Goal: Navigation & Orientation: Find specific page/section

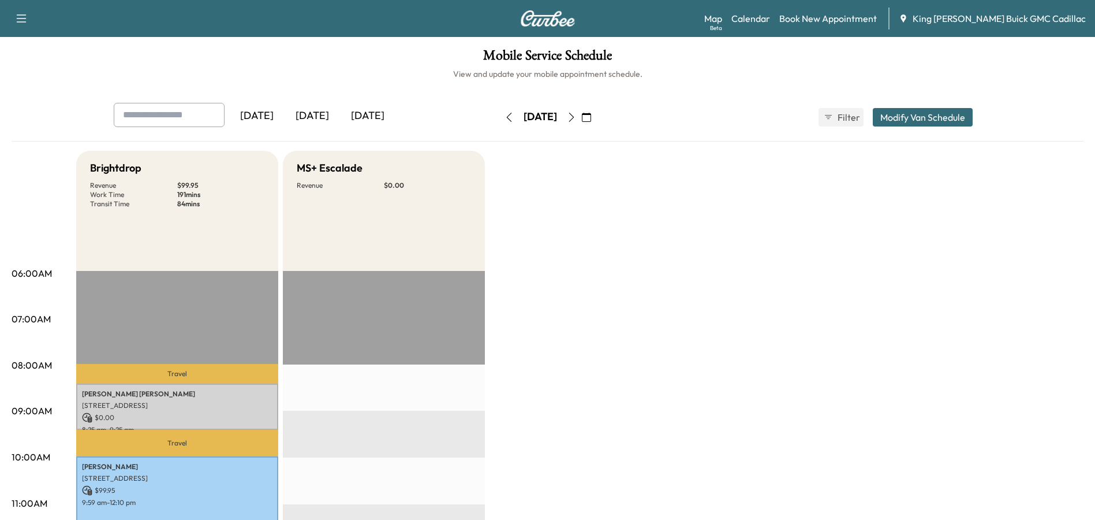
scroll to position [173, 0]
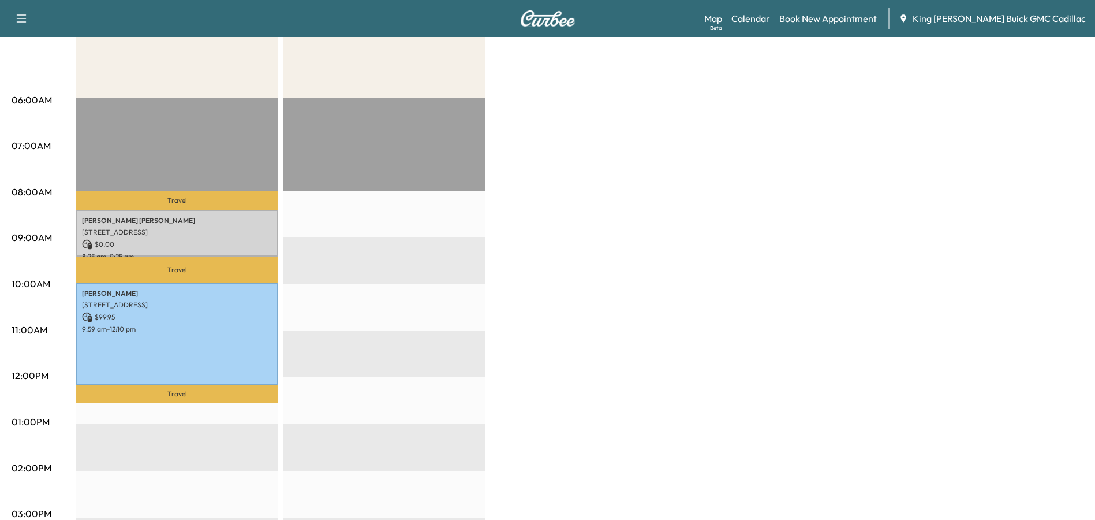
click at [770, 15] on link "Calendar" at bounding box center [751, 19] width 39 height 14
click at [770, 23] on link "Calendar" at bounding box center [751, 19] width 39 height 14
click at [770, 18] on link "Calendar" at bounding box center [751, 19] width 39 height 14
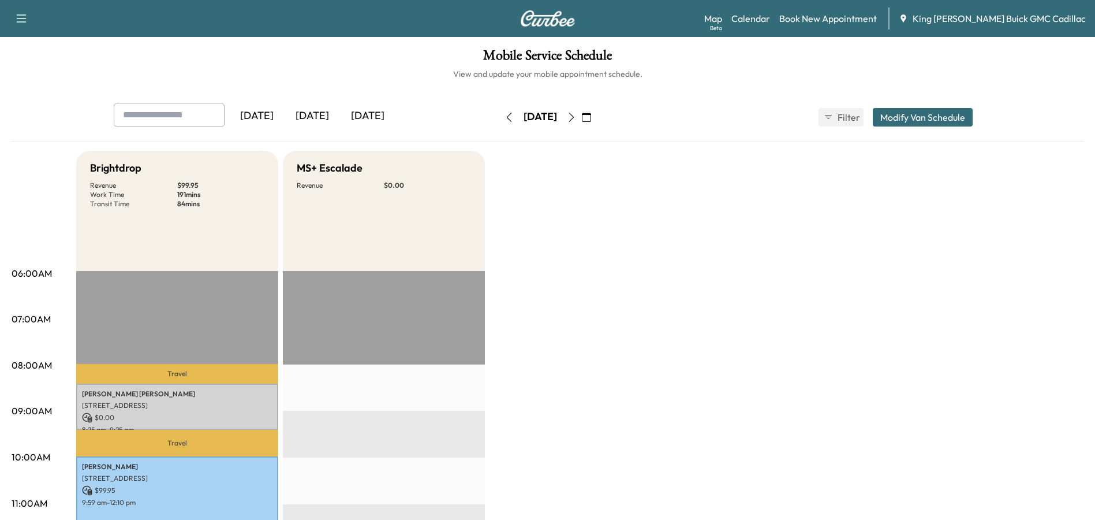
click at [318, 114] on div "[DATE]" at bounding box center [312, 116] width 55 height 27
click at [581, 117] on button "button" at bounding box center [572, 117] width 20 height 18
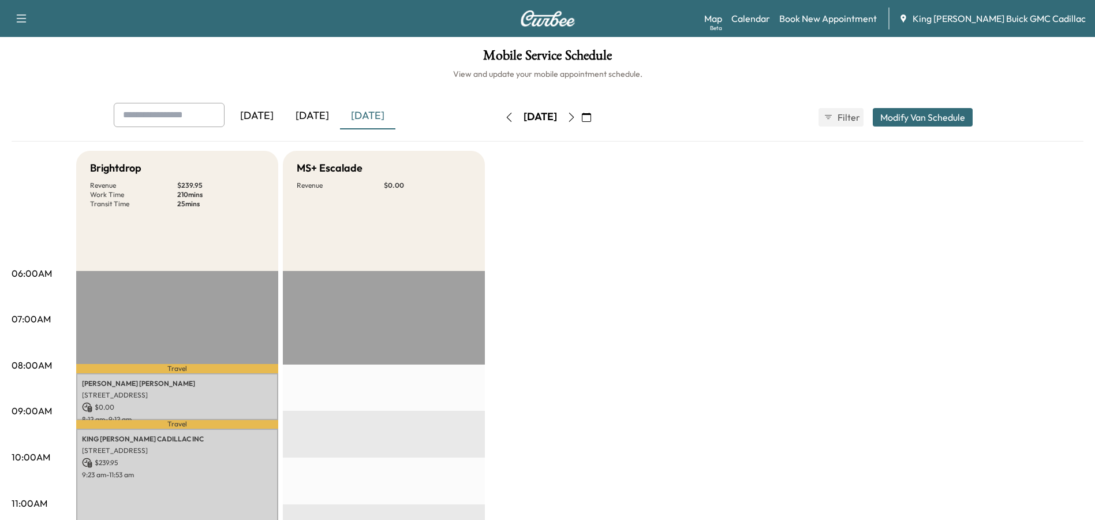
click at [576, 115] on icon "button" at bounding box center [571, 117] width 9 height 9
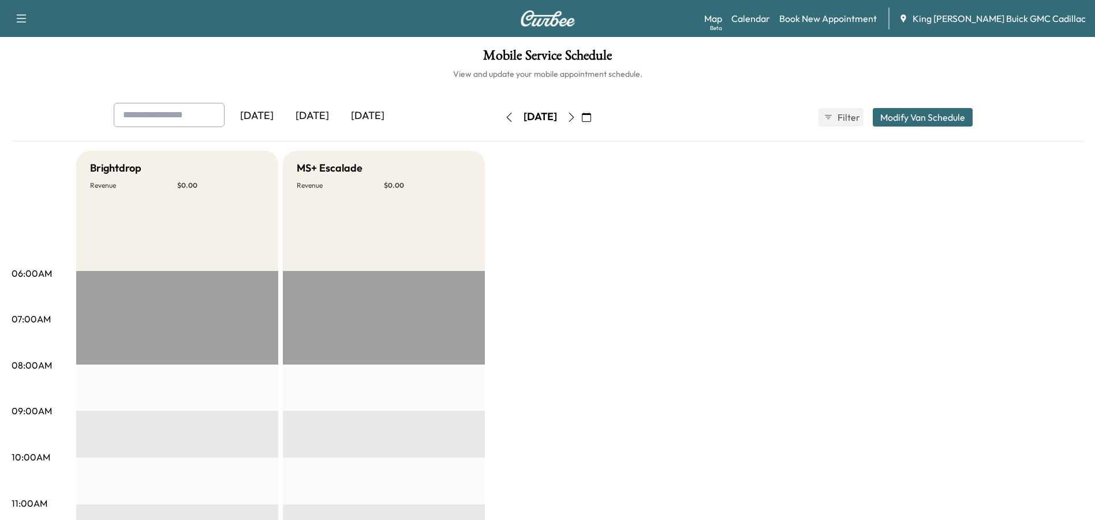
click at [576, 115] on icon "button" at bounding box center [571, 117] width 9 height 9
click at [574, 118] on icon "button" at bounding box center [571, 117] width 5 height 9
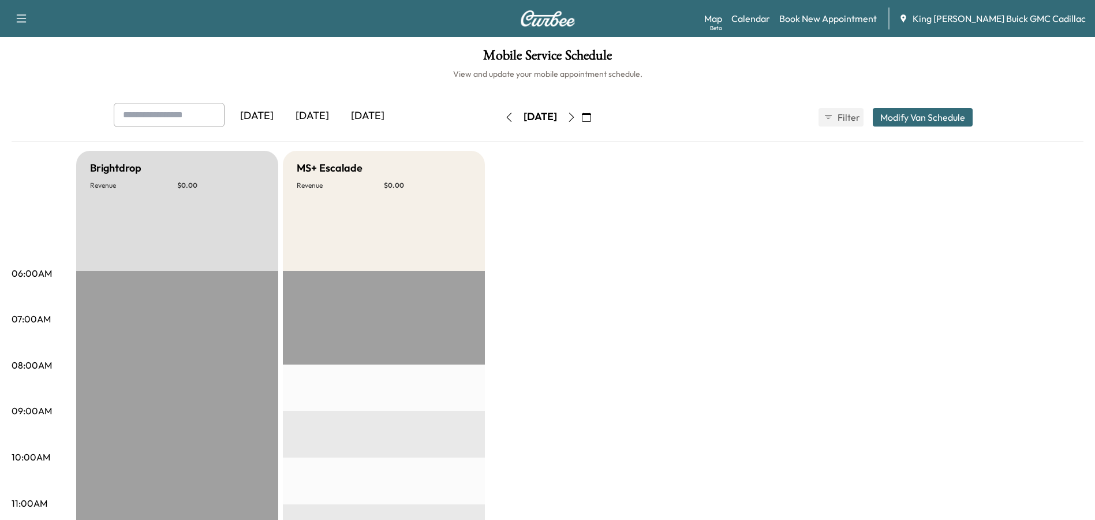
click at [505, 117] on icon "button" at bounding box center [509, 117] width 9 height 9
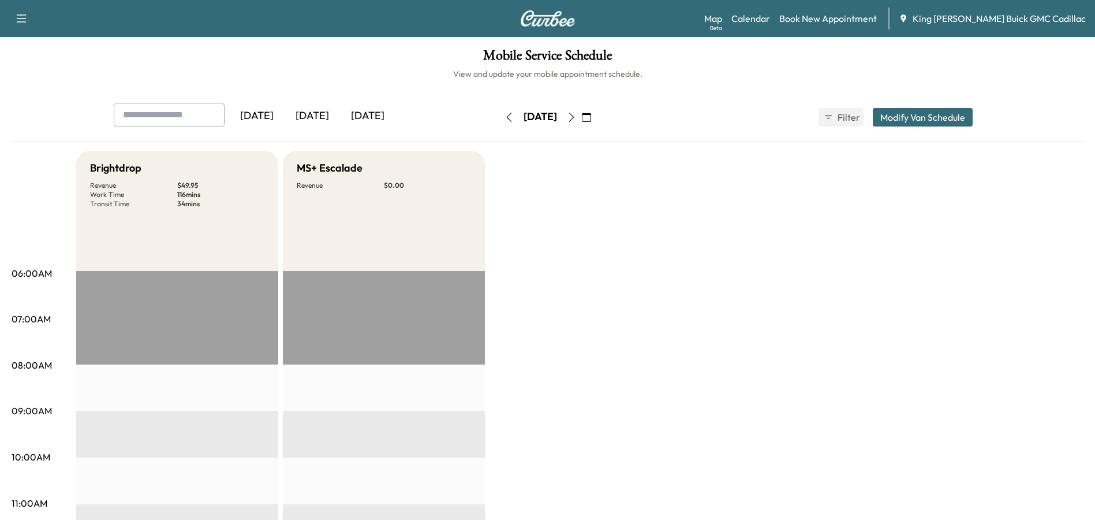
click at [499, 114] on button "button" at bounding box center [509, 117] width 20 height 18
click at [505, 114] on icon "button" at bounding box center [509, 117] width 9 height 9
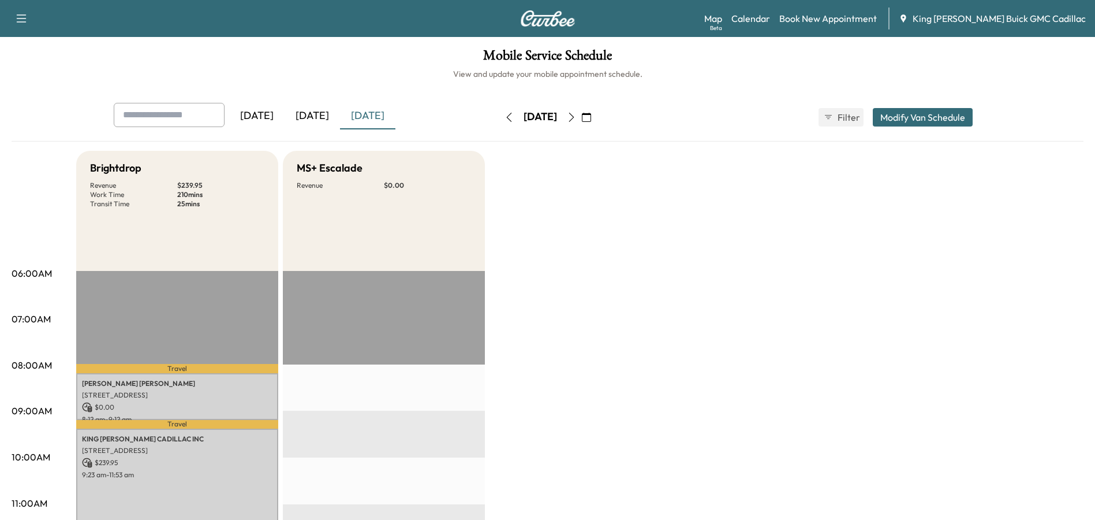
click at [576, 117] on icon "button" at bounding box center [571, 117] width 9 height 9
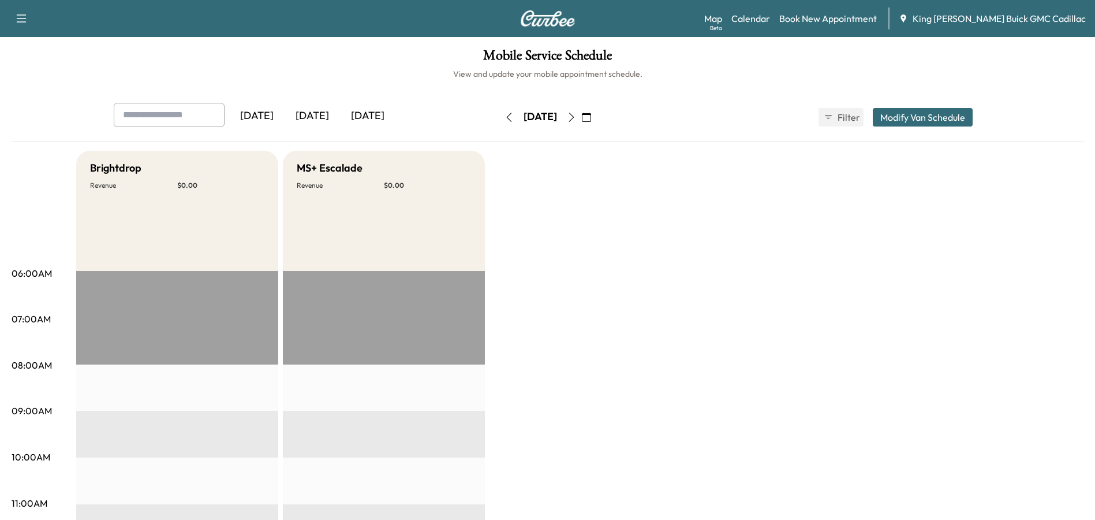
click at [576, 115] on icon "button" at bounding box center [571, 117] width 9 height 9
click at [576, 117] on icon "button" at bounding box center [571, 117] width 9 height 9
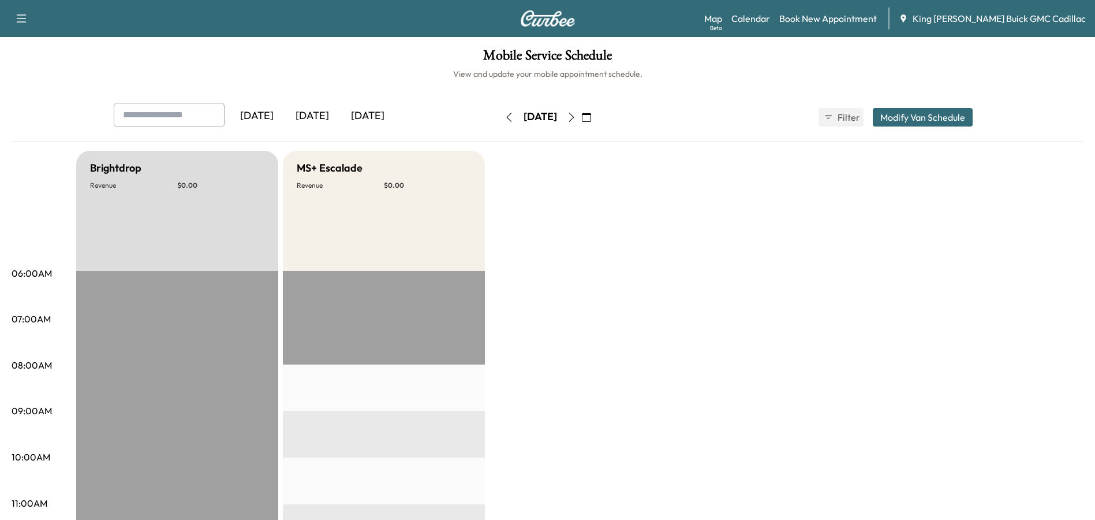
click at [506, 116] on icon "button" at bounding box center [508, 117] width 5 height 9
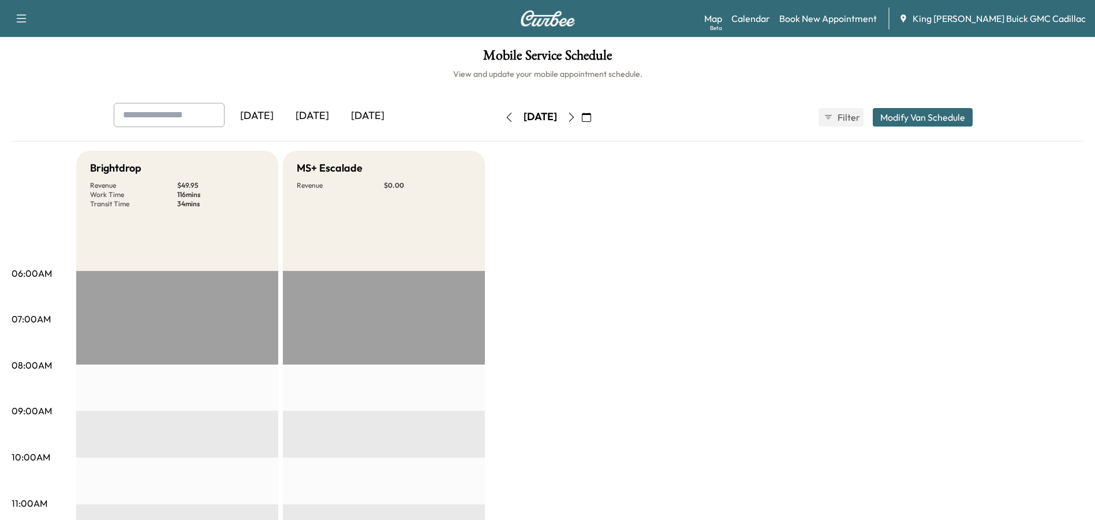
click at [576, 117] on icon "button" at bounding box center [571, 117] width 9 height 9
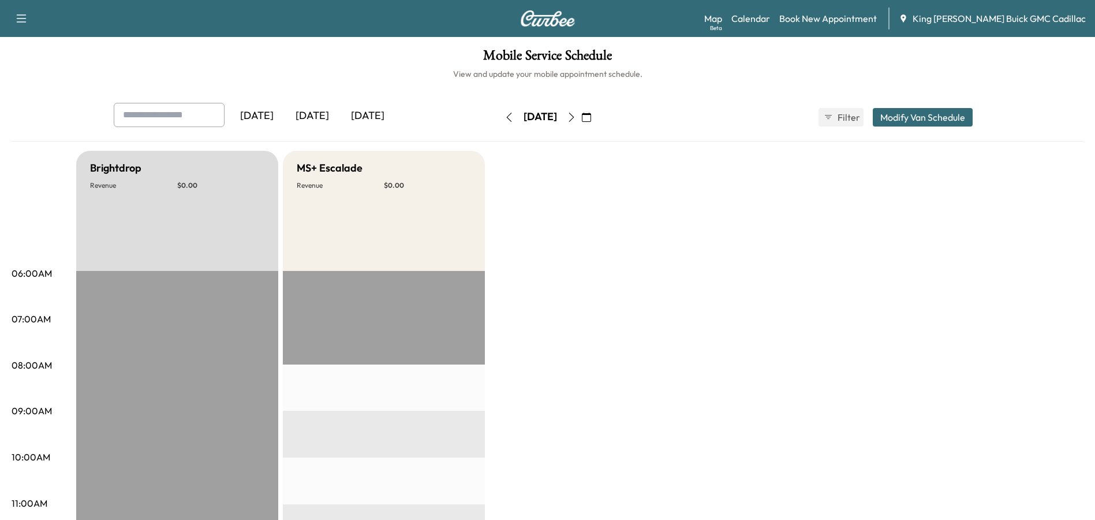
click at [576, 118] on icon "button" at bounding box center [571, 117] width 9 height 9
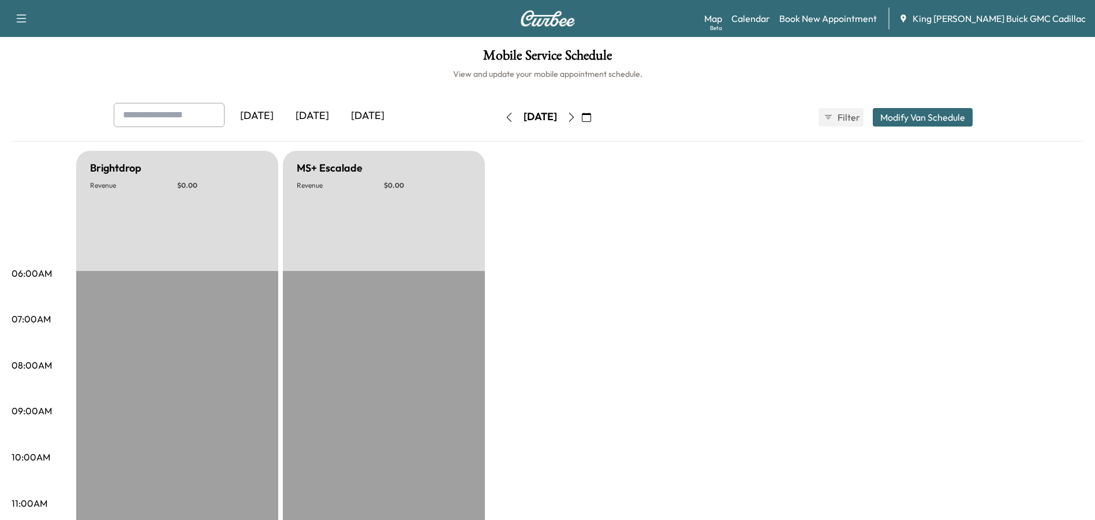
click at [505, 118] on icon "button" at bounding box center [509, 117] width 9 height 9
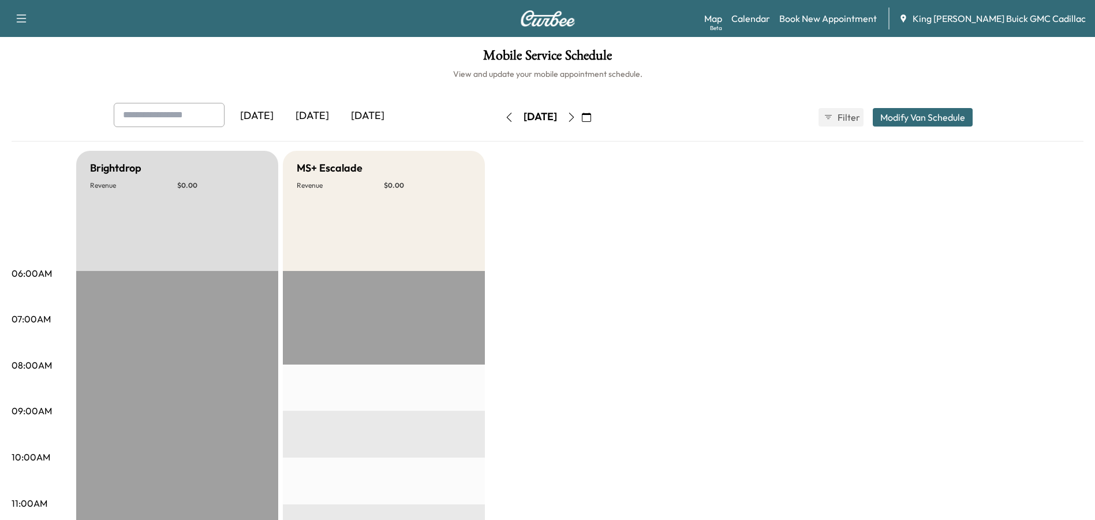
click at [499, 118] on button "button" at bounding box center [509, 117] width 20 height 18
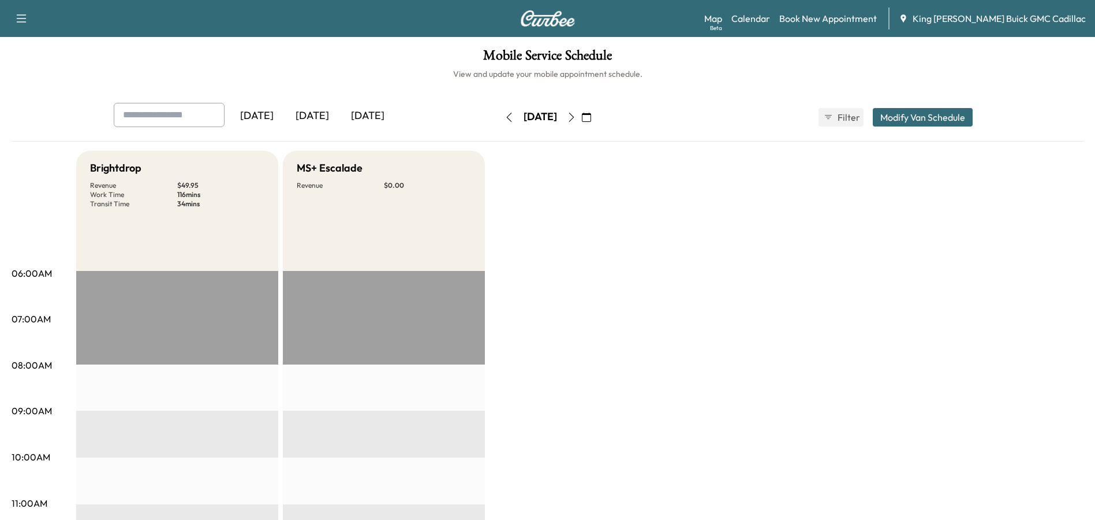
click at [505, 118] on icon "button" at bounding box center [509, 117] width 9 height 9
click at [505, 119] on icon "button" at bounding box center [509, 117] width 9 height 9
